Goal: Information Seeking & Learning: Learn about a topic

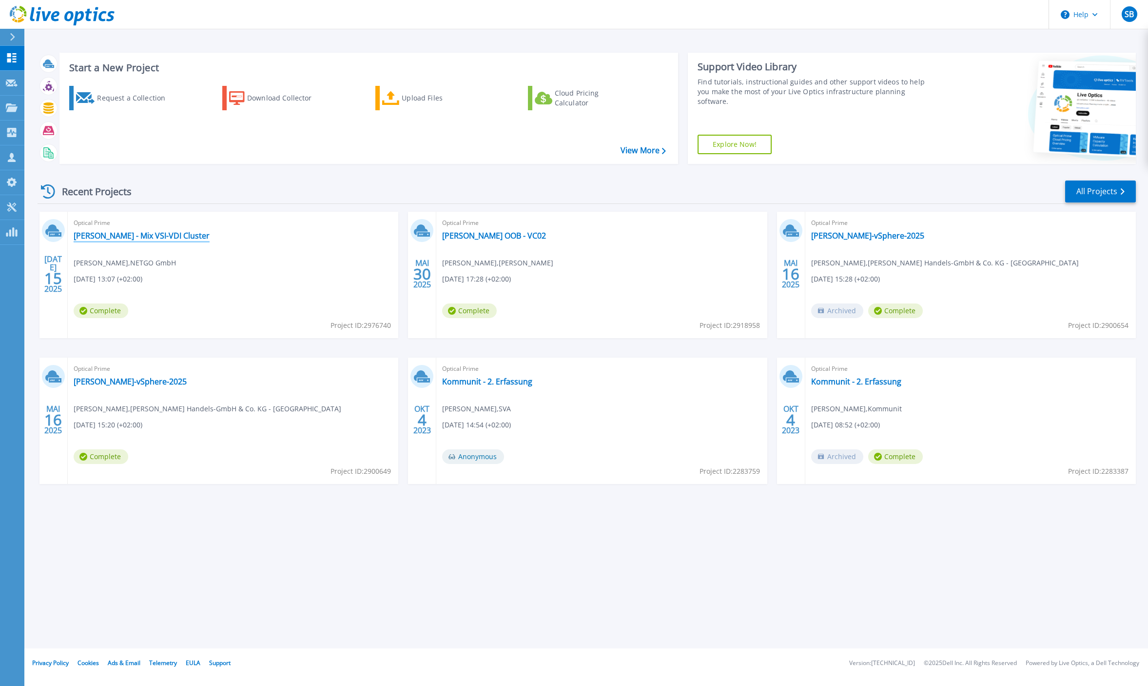
click at [162, 235] on link "[PERSON_NAME] - Mix VSI-VDI Cluster" at bounding box center [142, 236] width 136 height 10
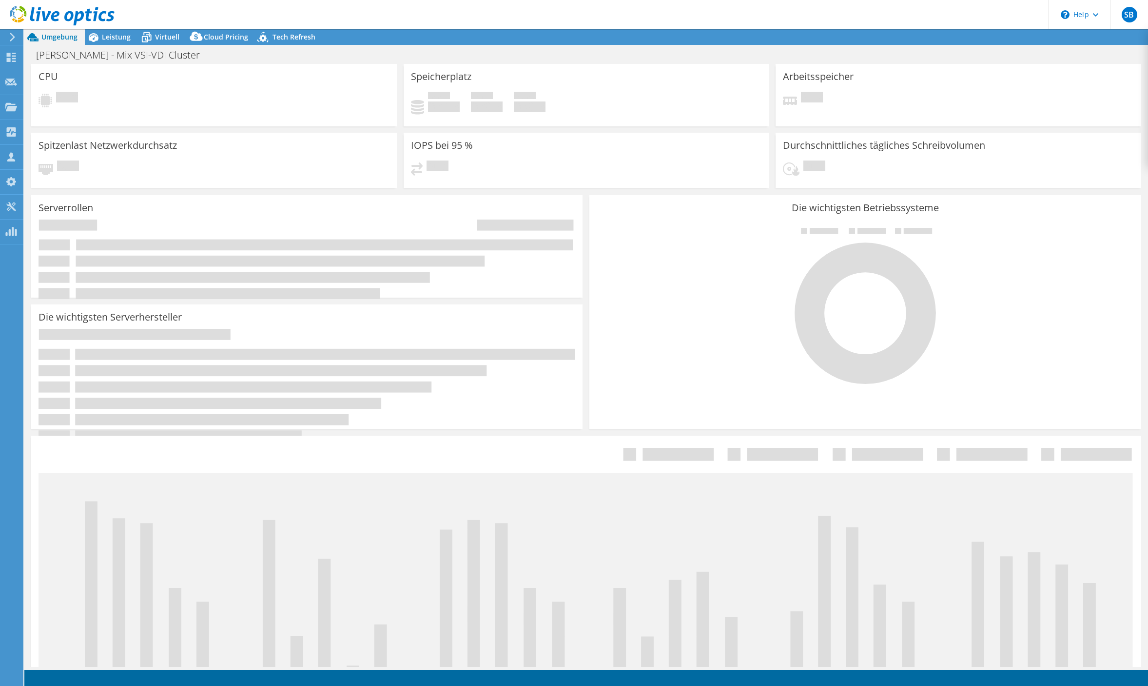
select select "USD"
select select "EUFrankfurt"
select select "EUR"
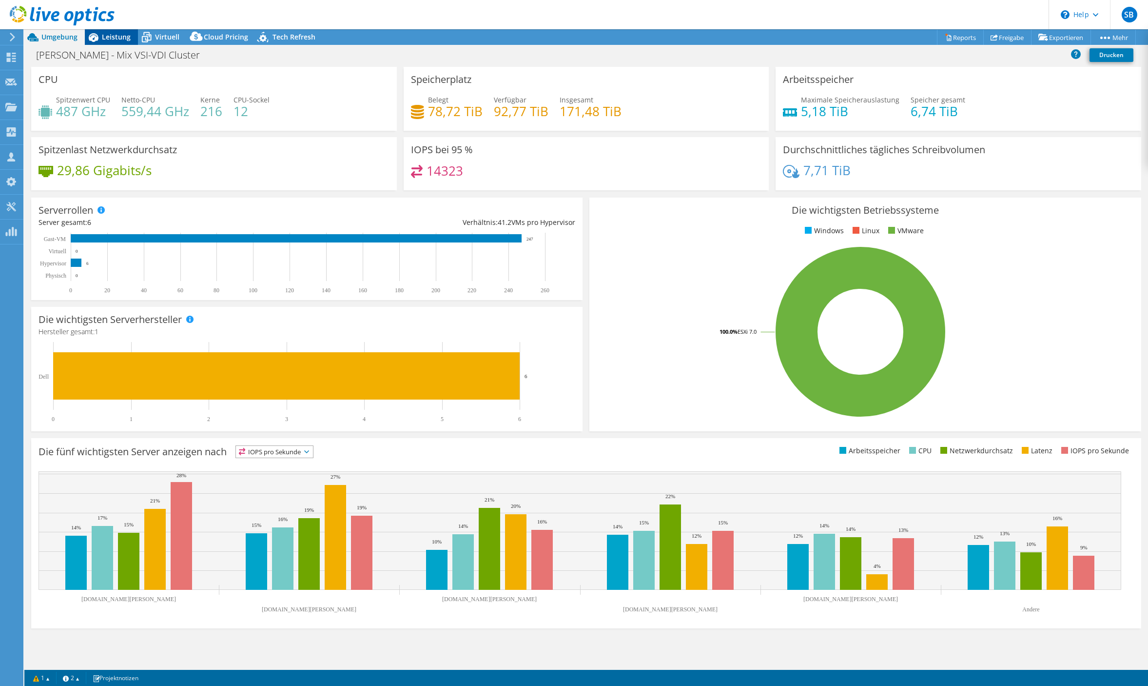
click at [119, 36] on span "Leistung" at bounding box center [116, 36] width 29 height 9
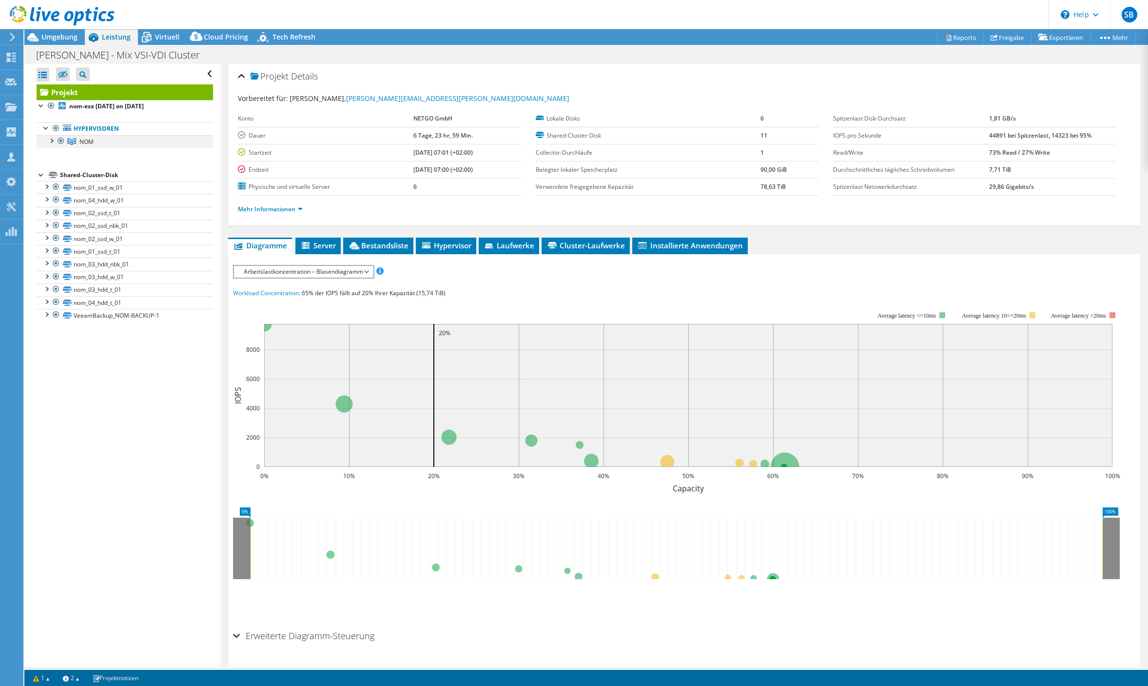
click at [53, 140] on div at bounding box center [51, 140] width 10 height 10
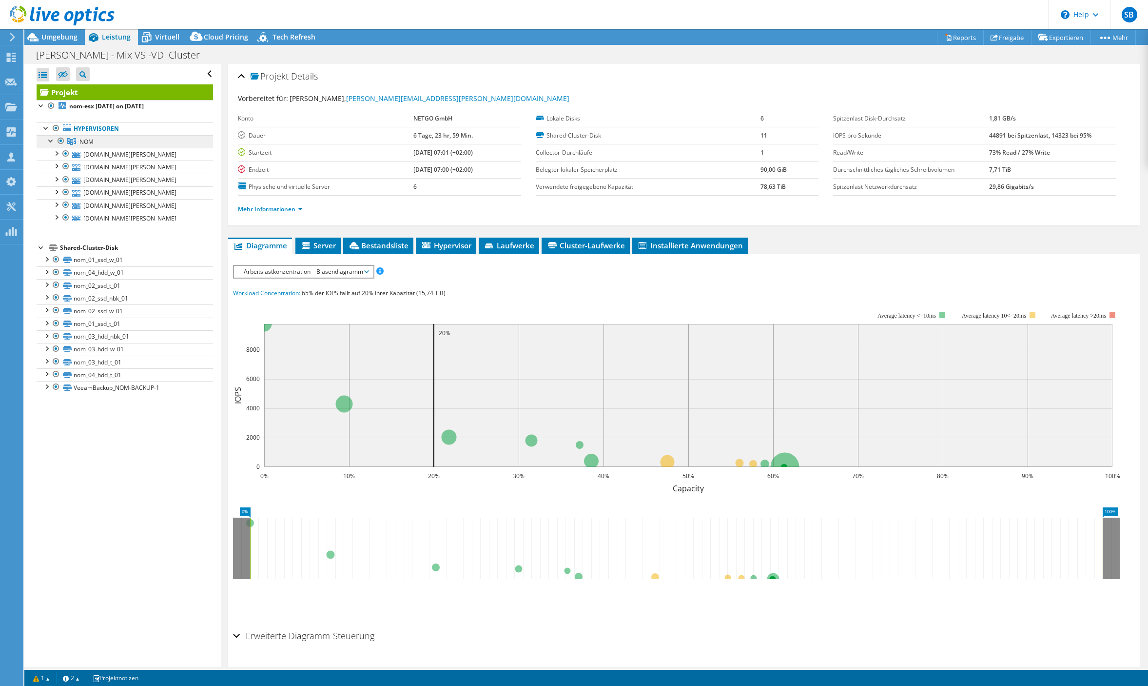
click at [89, 140] on span "NOM" at bounding box center [86, 142] width 14 height 8
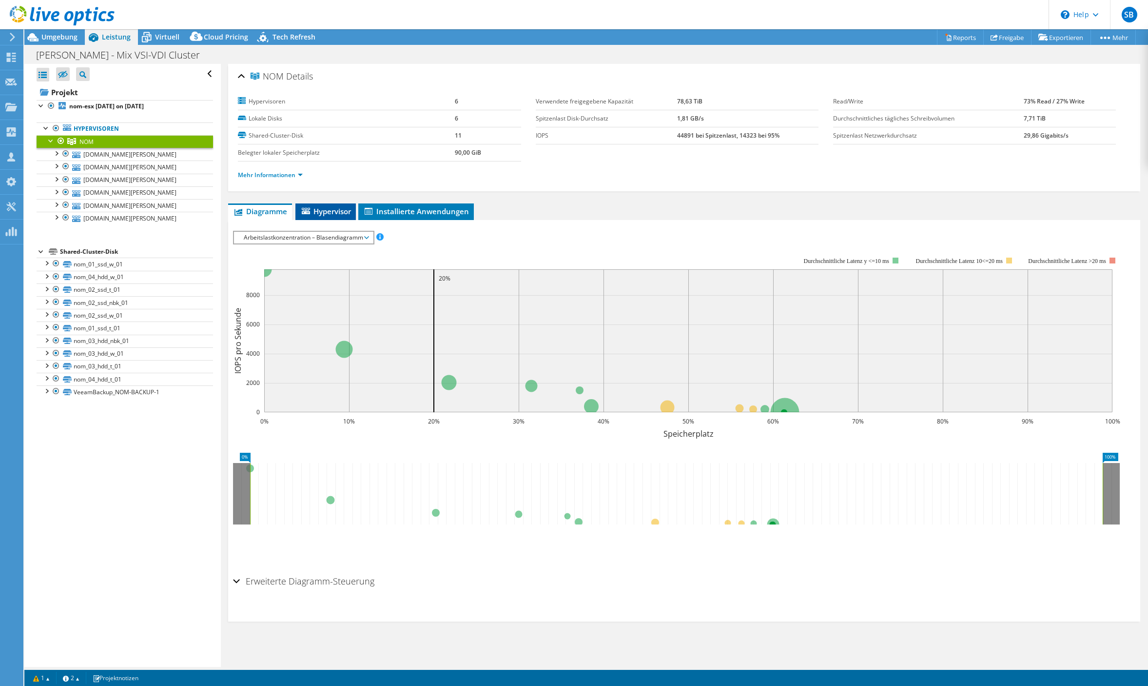
click at [322, 205] on li "Hypervisor" at bounding box center [326, 211] width 60 height 17
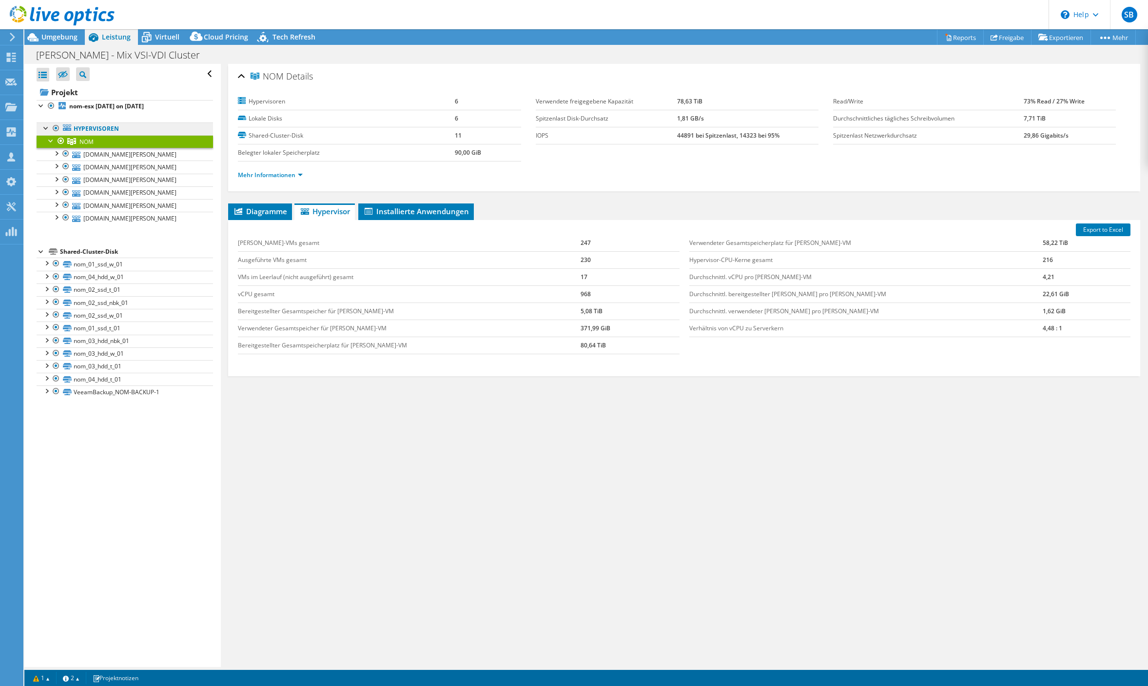
click at [99, 128] on link "Hypervisoren" at bounding box center [125, 128] width 177 height 13
click at [142, 108] on b "nom-esx [DATE] on [DATE]" at bounding box center [106, 106] width 75 height 8
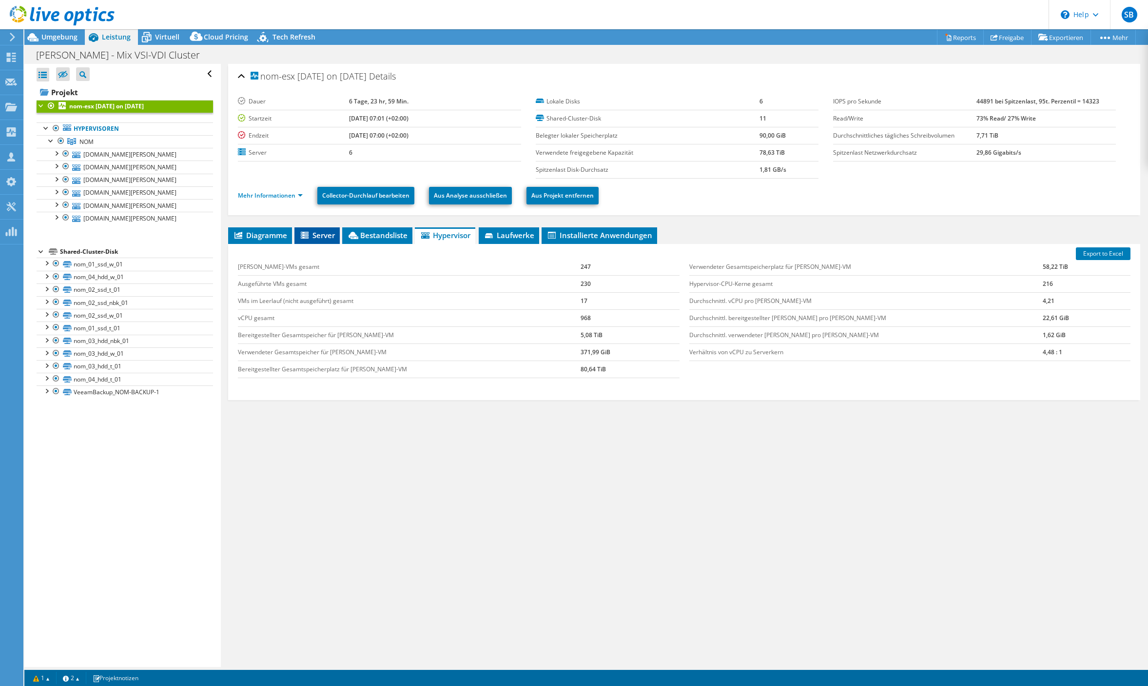
click at [318, 236] on span "Server" at bounding box center [317, 235] width 36 height 10
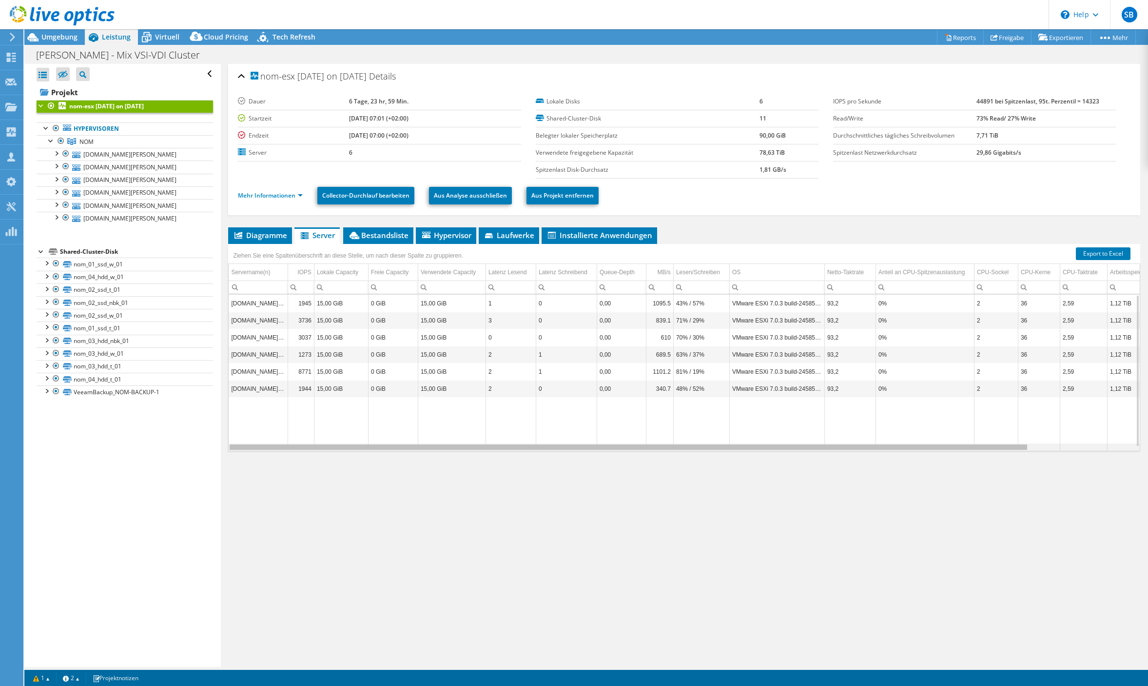
drag, startPoint x: 997, startPoint y: 450, endPoint x: 831, endPoint y: 409, distance: 170.8
click at [925, 439] on body "SB Vertriebspartner [PERSON_NAME] [PERSON_NAME][EMAIL_ADDRESS][PERSON_NAME][DOM…" at bounding box center [574, 343] width 1148 height 686
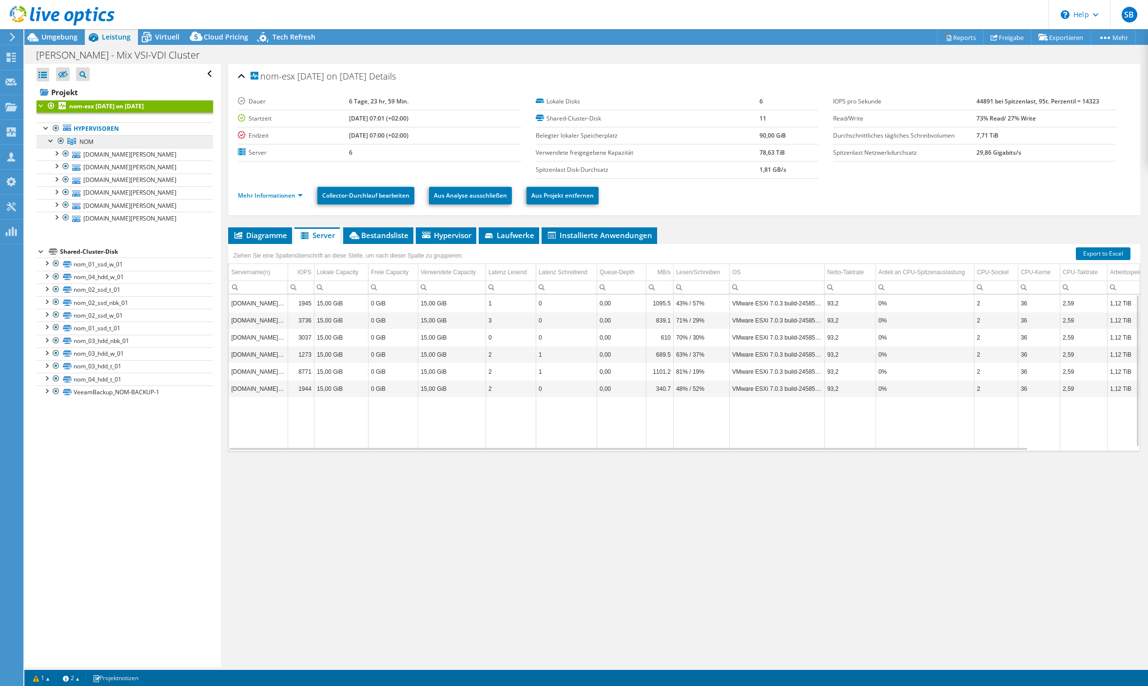
click at [101, 138] on link "NOM" at bounding box center [125, 141] width 177 height 13
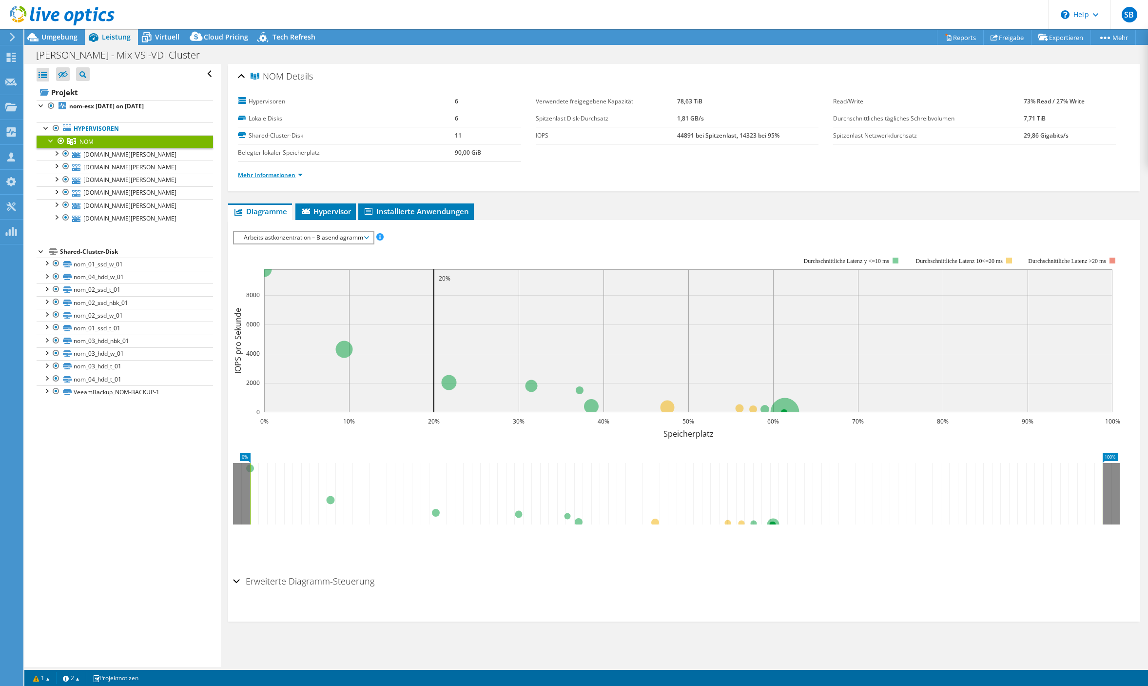
click at [290, 174] on link "Mehr Informationen" at bounding box center [270, 175] width 65 height 8
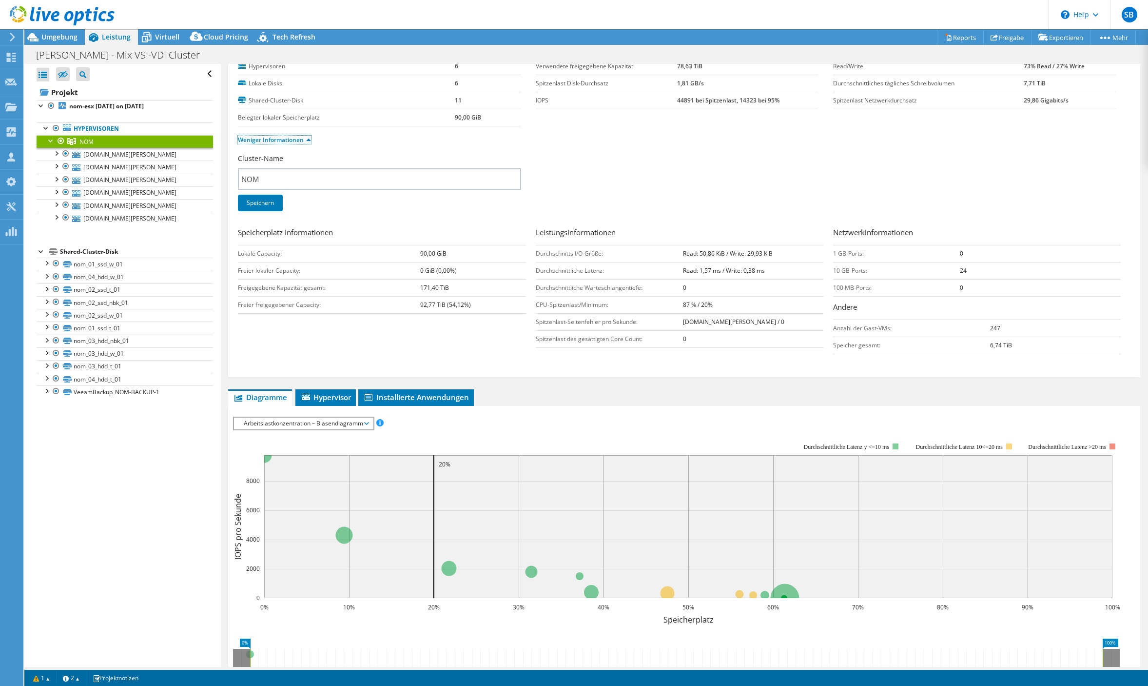
scroll to position [146, 0]
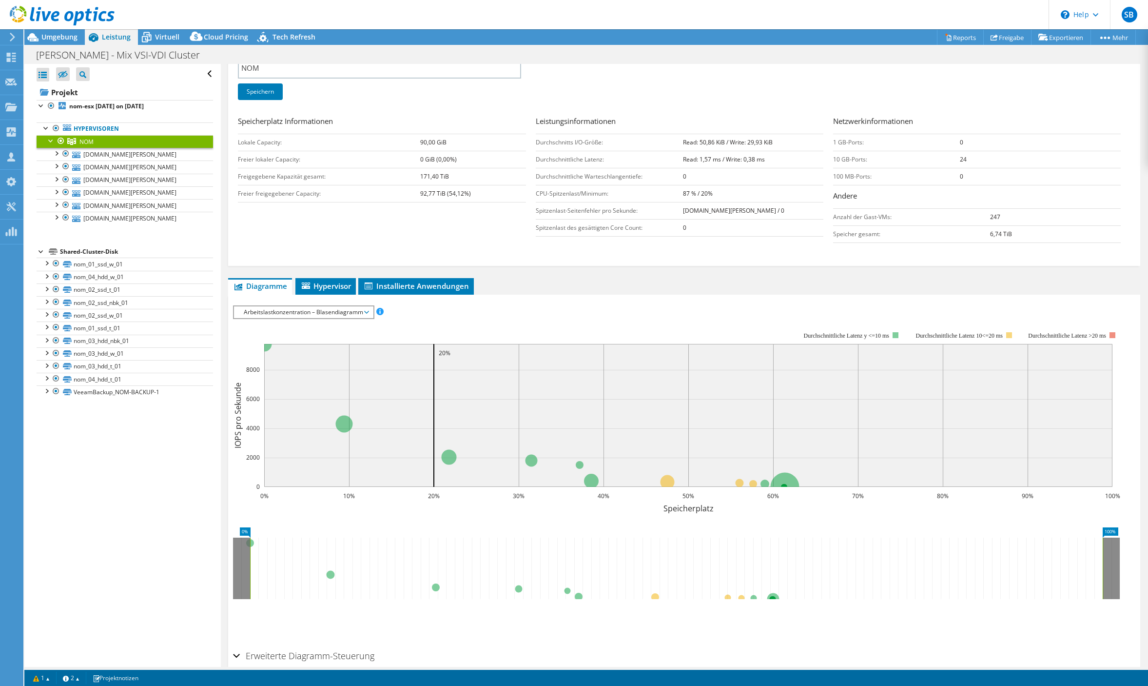
click at [363, 317] on span "Arbeitslastkonzentration – Blasendiagramm" at bounding box center [303, 312] width 129 height 12
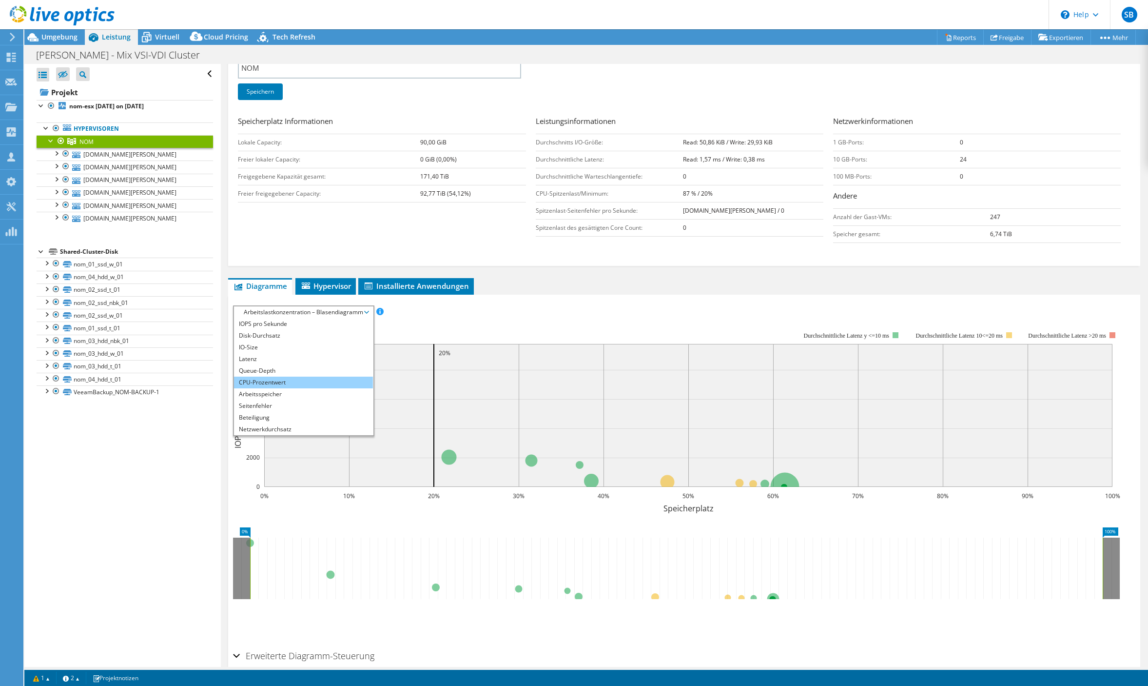
click at [270, 379] on li "CPU-Prozentwert" at bounding box center [303, 382] width 139 height 12
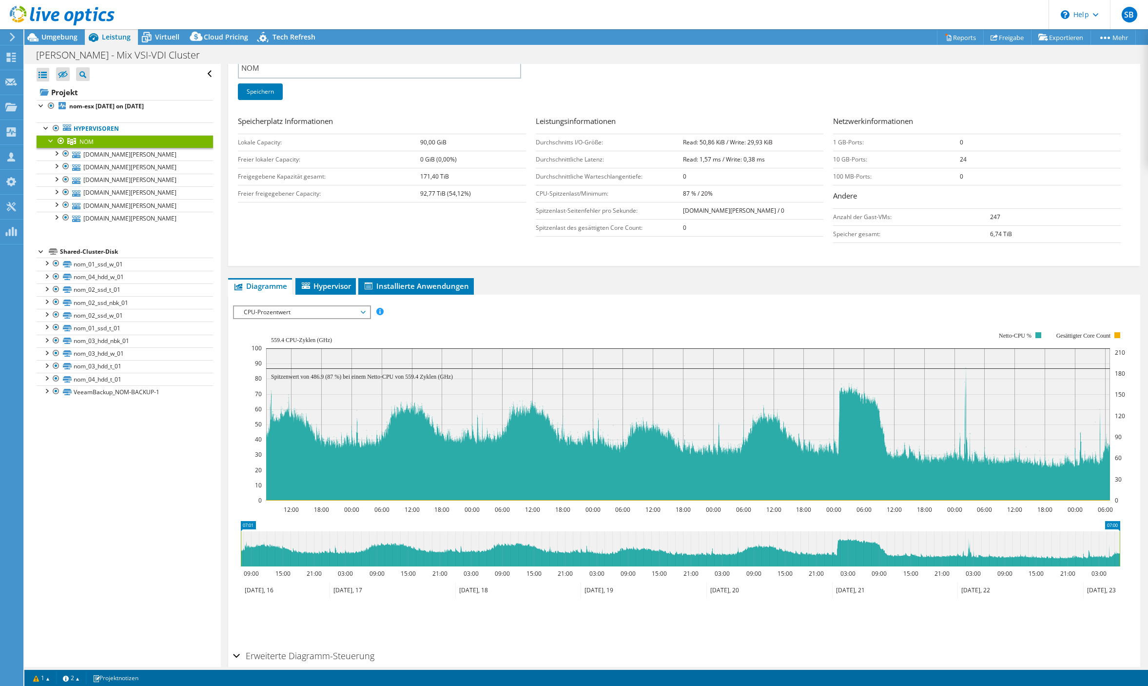
drag, startPoint x: 609, startPoint y: 64, endPoint x: 619, endPoint y: 83, distance: 21.4
click at [610, 64] on div "Cluster-Name NOM Speichern" at bounding box center [684, 77] width 893 height 70
drag, startPoint x: 108, startPoint y: 470, endPoint x: 143, endPoint y: 475, distance: 34.9
click at [108, 470] on div "Alle öffnen Alle schließen Ausgeschlossene Knoten verbergen Projektbaumfilter" at bounding box center [122, 365] width 196 height 603
click at [106, 155] on link "[DOMAIN_NAME][PERSON_NAME]" at bounding box center [125, 154] width 177 height 13
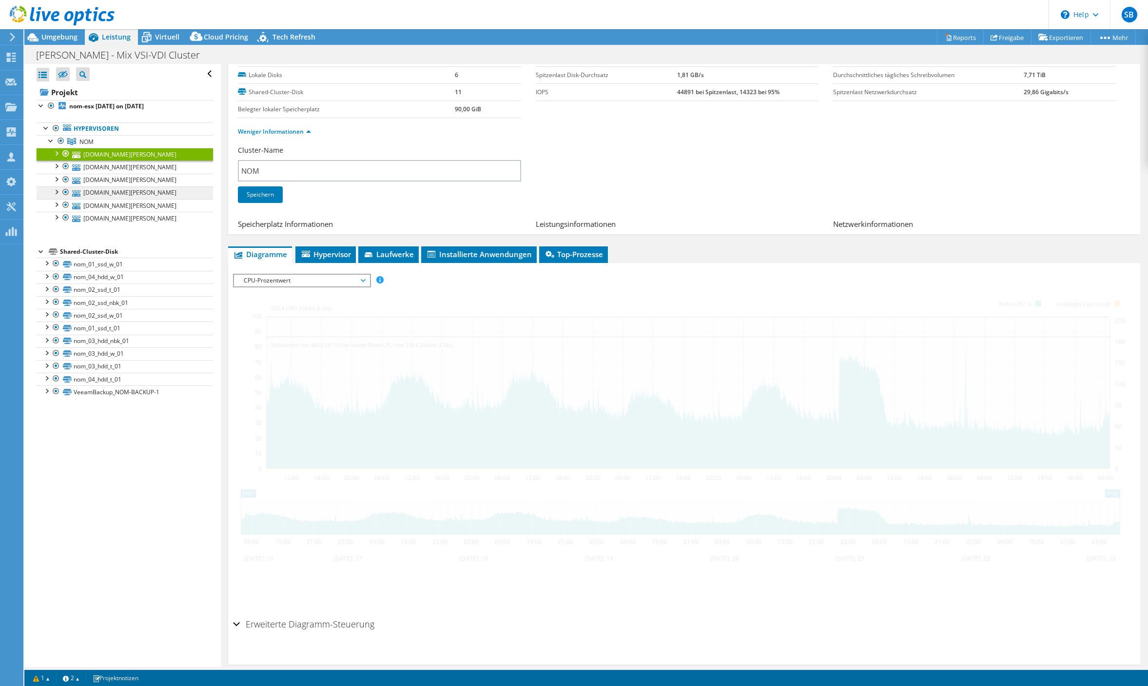
scroll to position [0, 0]
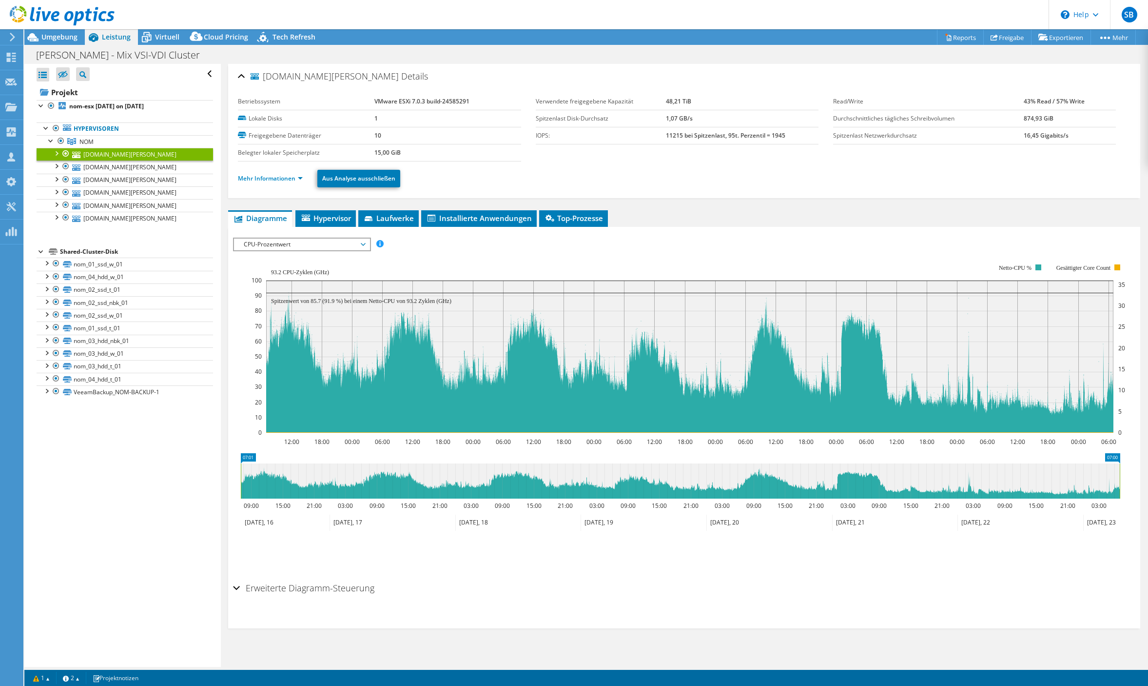
click at [56, 155] on div at bounding box center [56, 153] width 10 height 10
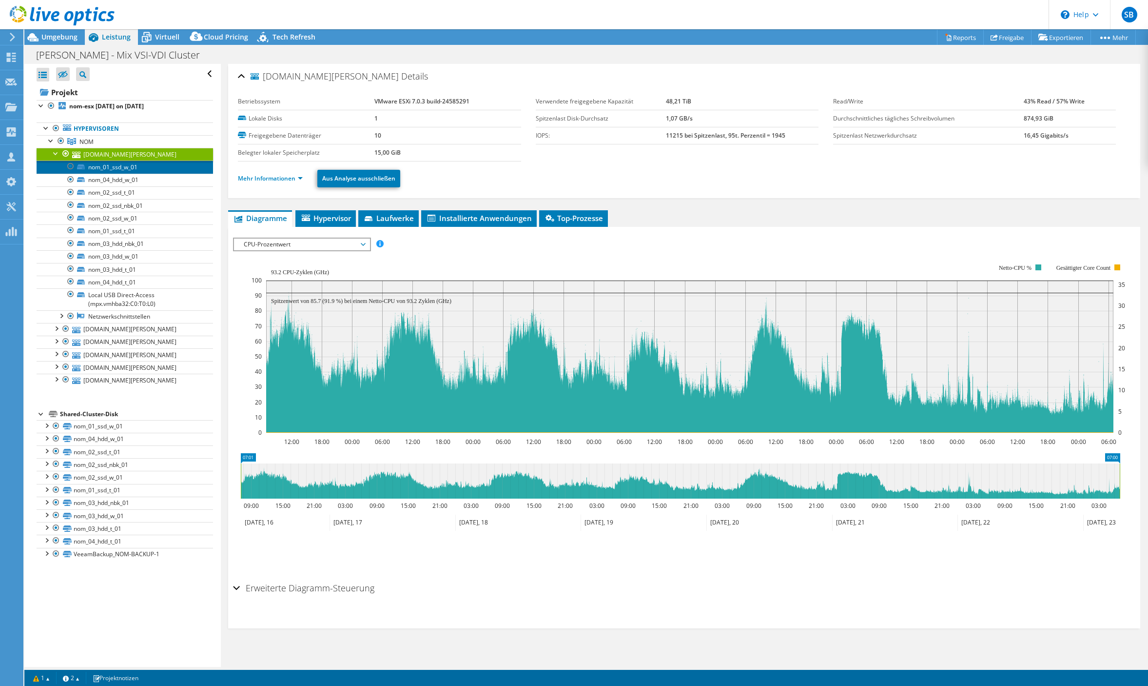
click at [113, 169] on link "nom_01_ssd_w_01" at bounding box center [125, 166] width 177 height 13
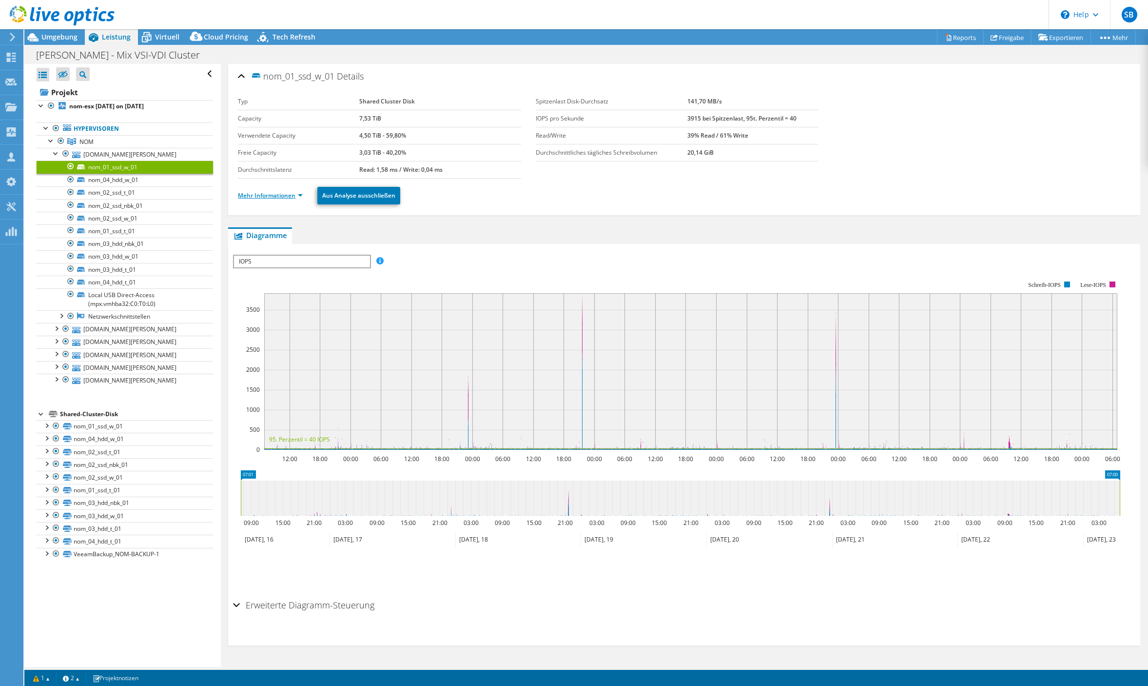
click at [297, 194] on link "Mehr Informationen" at bounding box center [270, 195] width 65 height 8
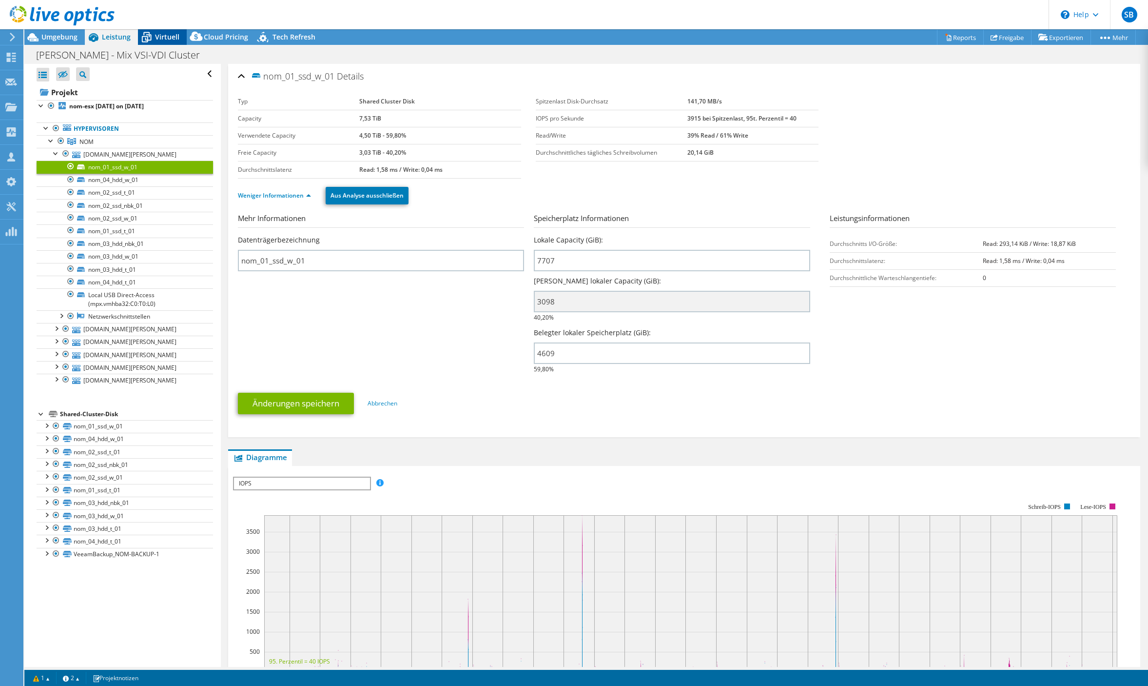
click at [162, 35] on span "Virtuell" at bounding box center [167, 36] width 24 height 9
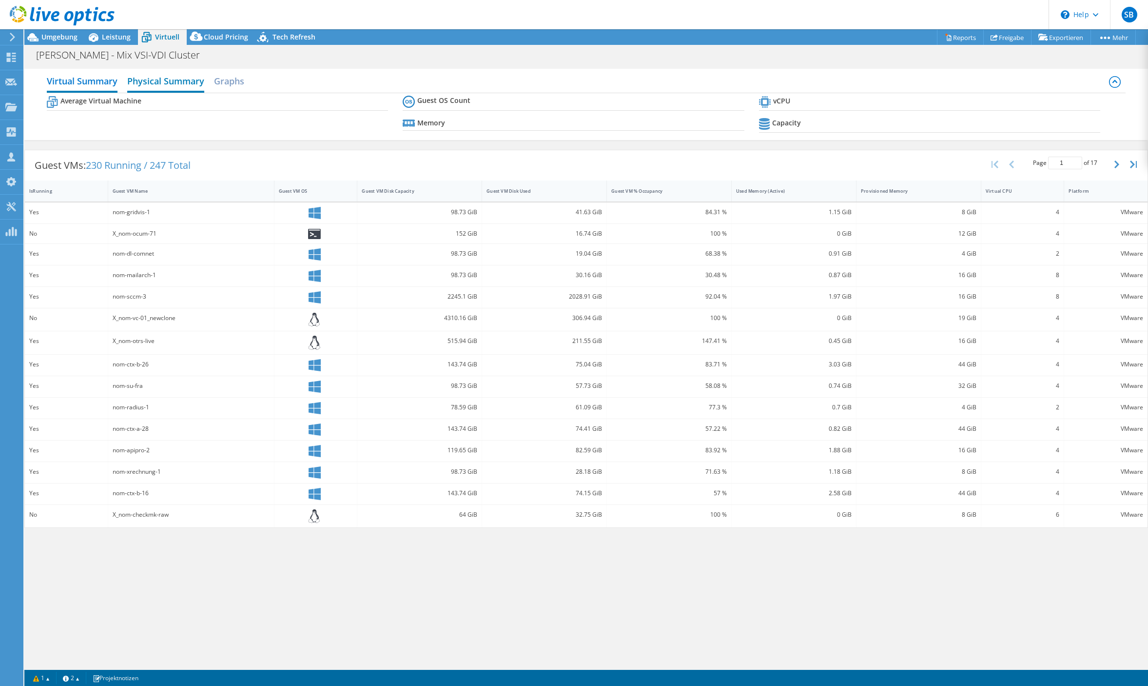
click at [152, 82] on h2 "Physical Summary" at bounding box center [165, 81] width 77 height 21
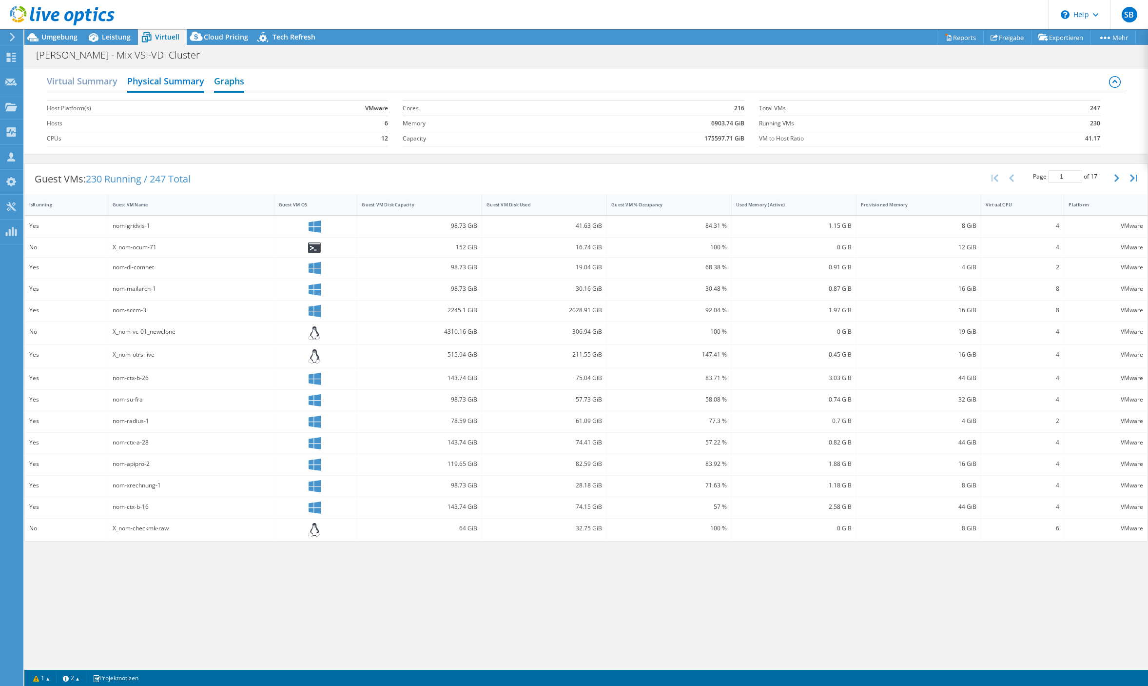
click at [231, 81] on h2 "Graphs" at bounding box center [229, 81] width 30 height 21
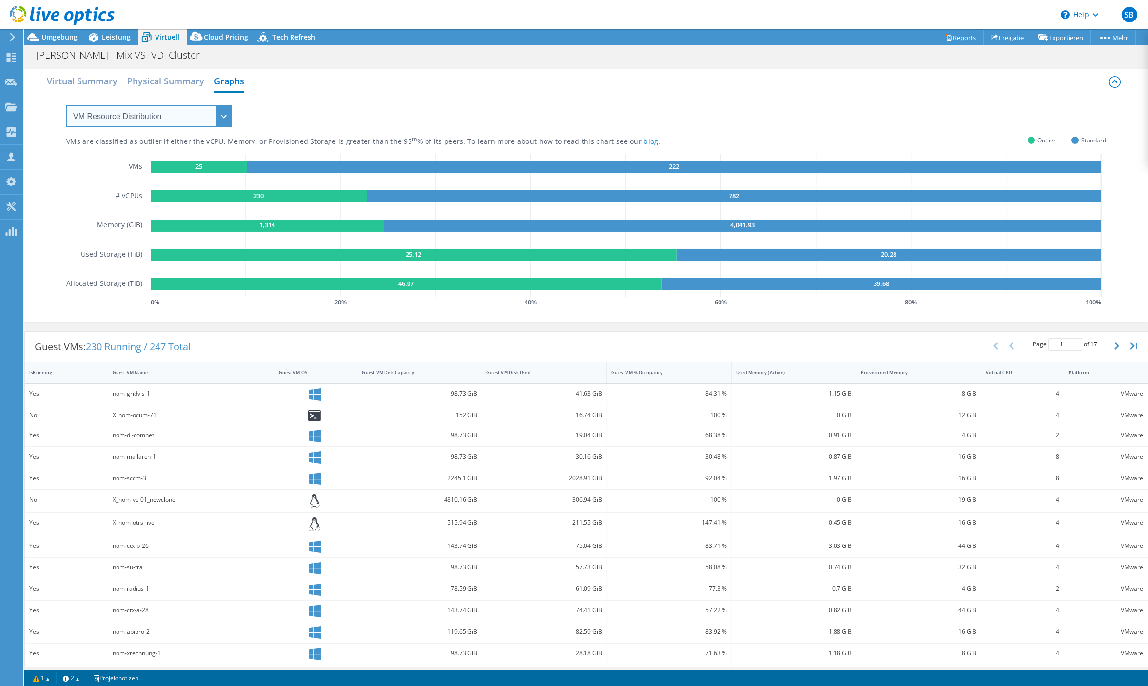
click at [220, 109] on select "VM Resource Distribution Provisioning Contrast Over Provisioning" at bounding box center [149, 116] width 166 height 22
select select "Provisioning Contrast"
click at [66, 105] on select "VM Resource Distribution Provisioning Contrast Over Provisioning" at bounding box center [149, 116] width 166 height 22
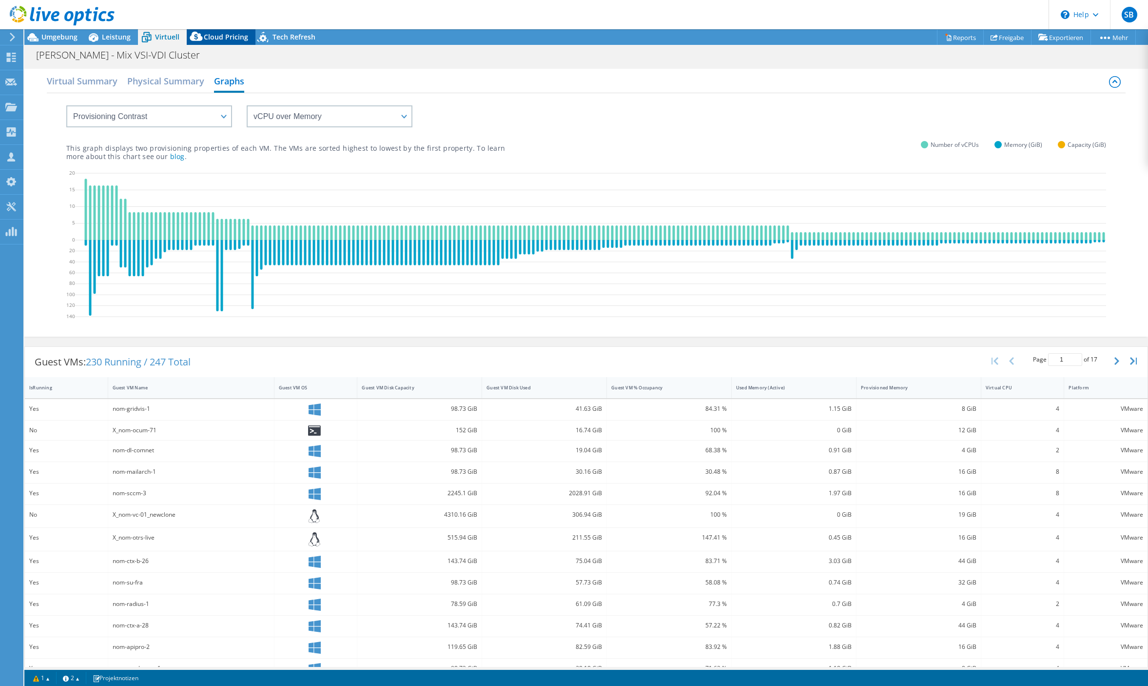
click at [227, 36] on span "Cloud Pricing" at bounding box center [226, 36] width 44 height 9
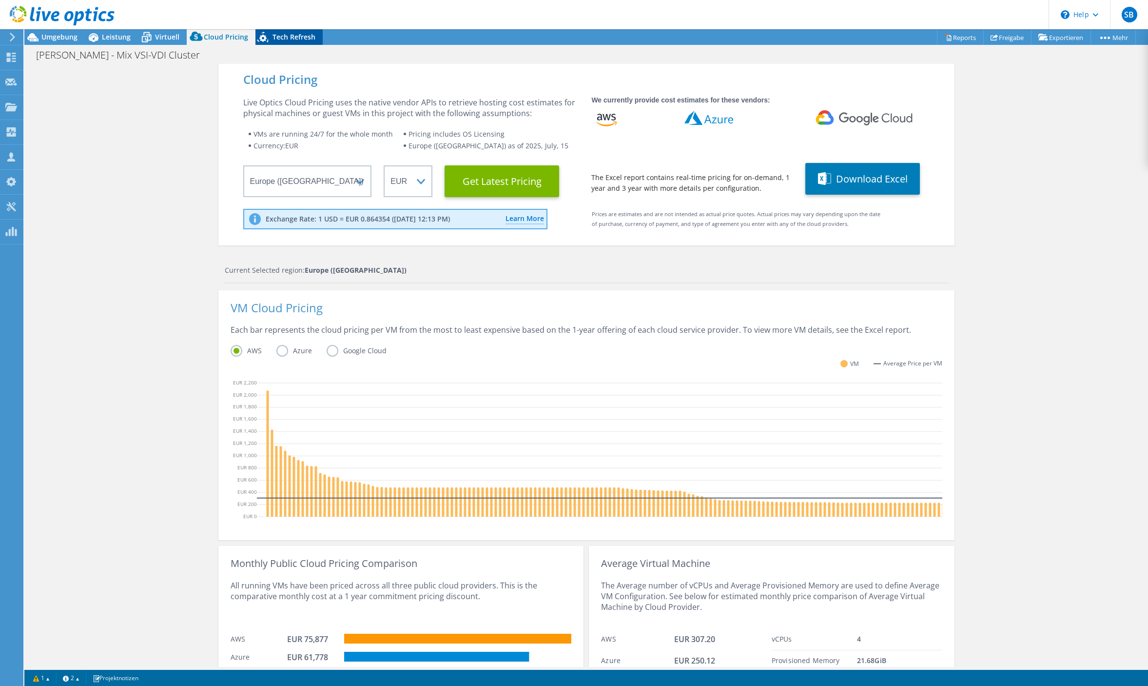
click at [273, 36] on span "Tech Refresh" at bounding box center [294, 36] width 43 height 9
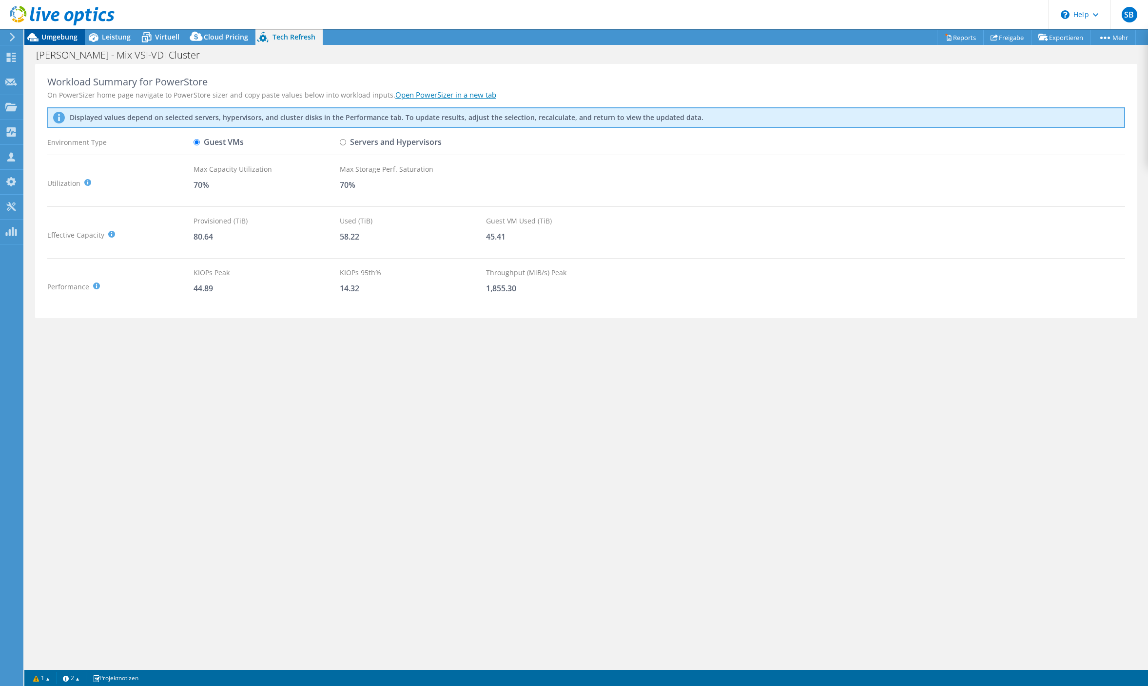
click at [46, 34] on span "Umgebung" at bounding box center [59, 36] width 36 height 9
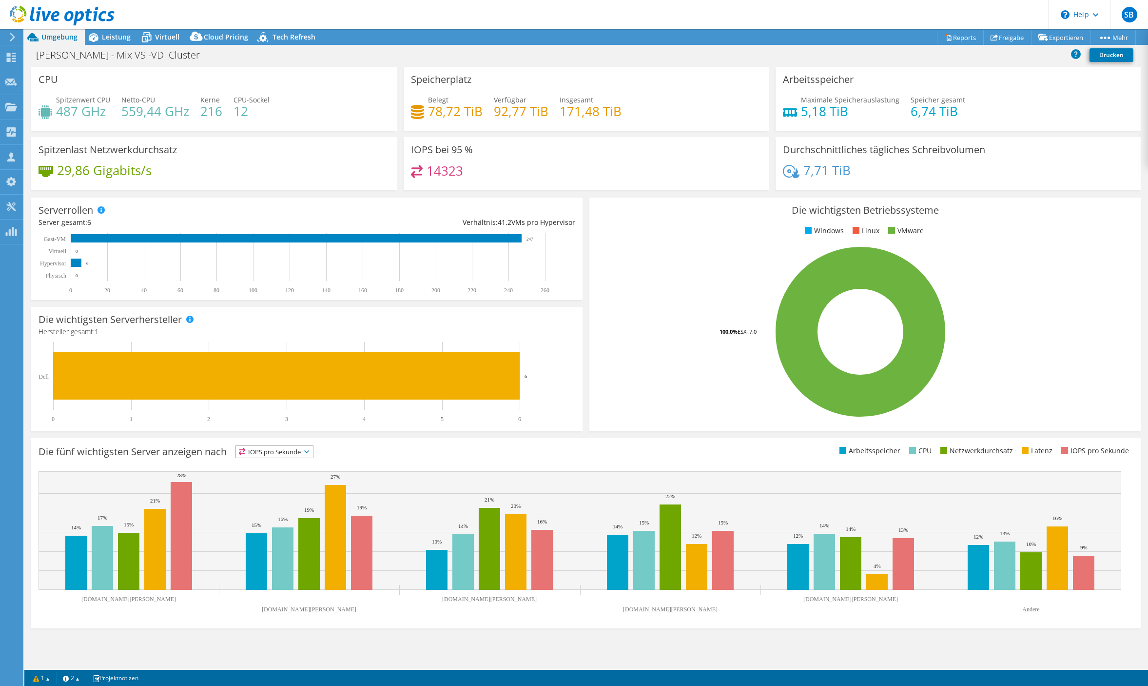
click at [301, 459] on div "Die fünf wichtigsten Server anzeigen nach IOPS pro Sekunde IOPS pro Sekunde" at bounding box center [313, 453] width 548 height 16
click at [301, 453] on span "IOPS pro Sekunde" at bounding box center [274, 452] width 77 height 12
click at [289, 485] on li "CPU" at bounding box center [274, 492] width 77 height 14
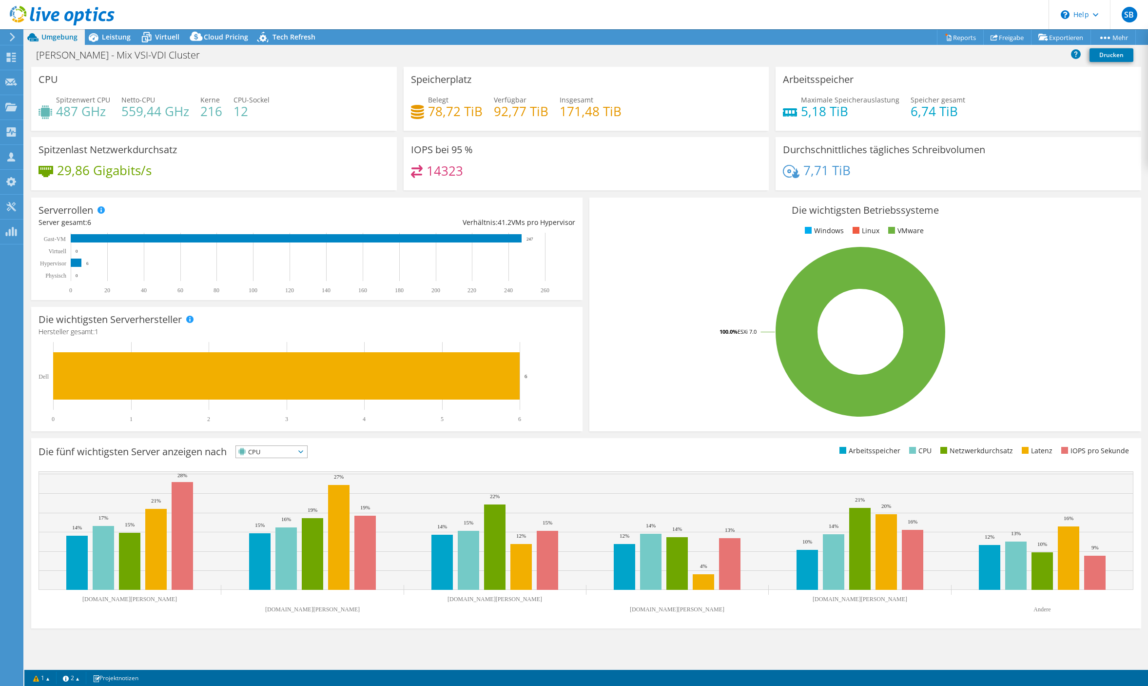
click at [647, 345] on rect at bounding box center [861, 331] width 528 height 171
click at [130, 36] on span "Leistung" at bounding box center [116, 36] width 29 height 9
